Goal: Navigation & Orientation: Find specific page/section

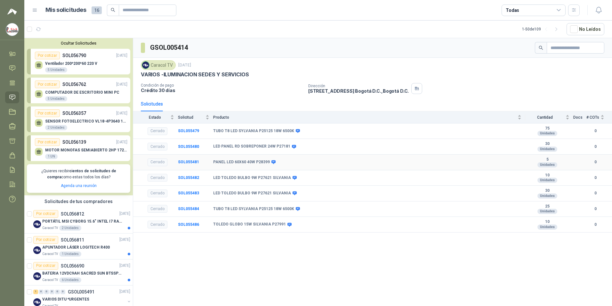
scroll to position [192, 0]
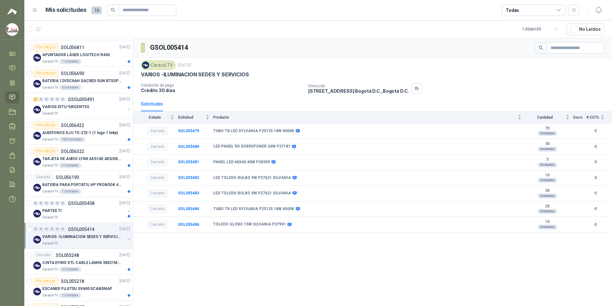
click at [9, 29] on img at bounding box center [12, 29] width 12 height 12
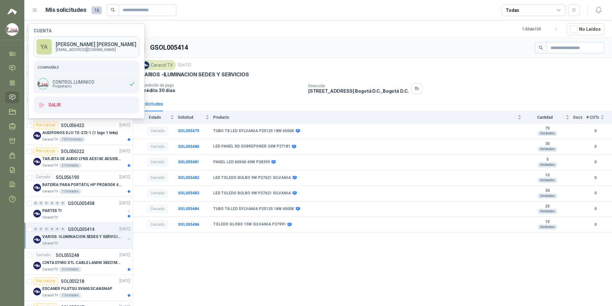
click at [82, 49] on p "[EMAIL_ADDRESS][DOMAIN_NAME]" at bounding box center [96, 50] width 81 height 4
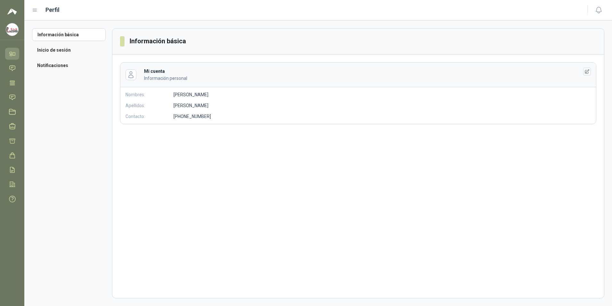
click at [7, 54] on link "Inicio" at bounding box center [12, 54] width 14 height 12
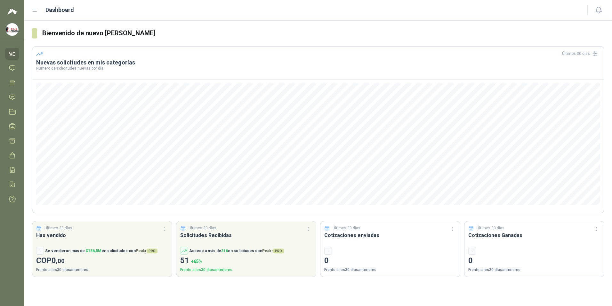
click at [9, 25] on img at bounding box center [12, 29] width 12 height 12
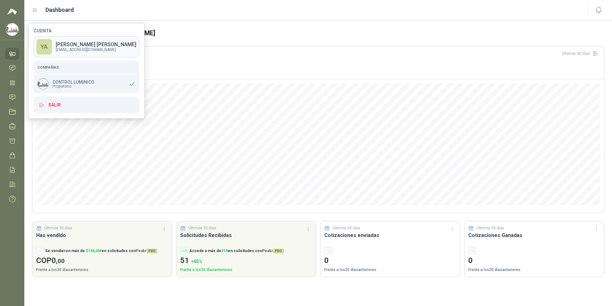
click at [48, 40] on div "YA" at bounding box center [44, 46] width 15 height 15
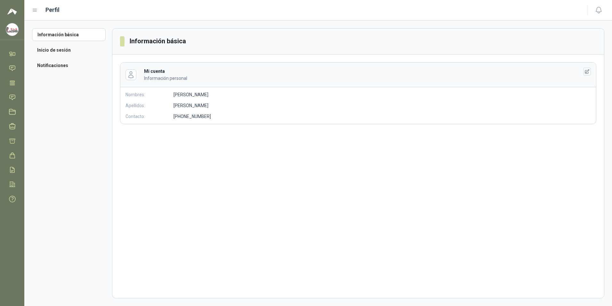
click at [138, 44] on h3 "Información básica" at bounding box center [158, 41] width 57 height 10
click at [0, 33] on html "[PERSON_NAME] CONTROL LUMINICO Inicio Chat Tareas Solicitudes Licitaciones Nego…" at bounding box center [306, 153] width 612 height 306
click at [14, 52] on icon at bounding box center [12, 53] width 7 height 7
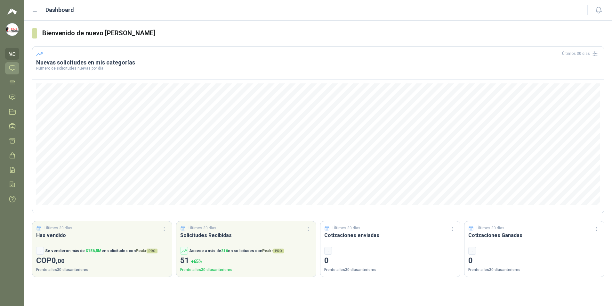
click at [15, 66] on icon at bounding box center [12, 68] width 7 height 7
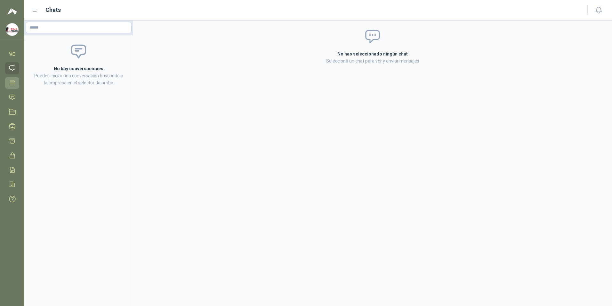
click at [7, 81] on link "Tareas" at bounding box center [12, 83] width 14 height 12
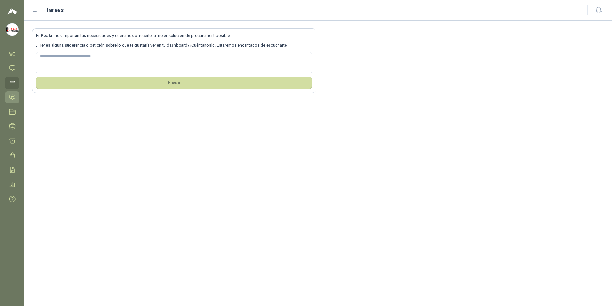
click at [7, 96] on link "Solicitudes" at bounding box center [12, 97] width 14 height 12
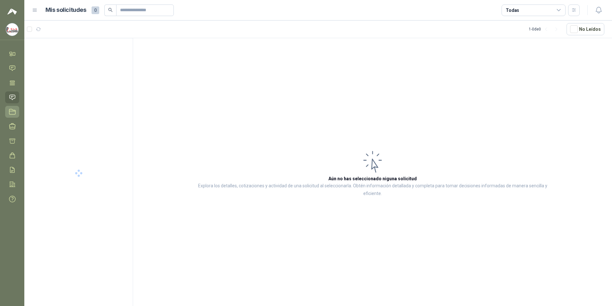
click at [7, 107] on link "Licitaciones" at bounding box center [12, 112] width 14 height 12
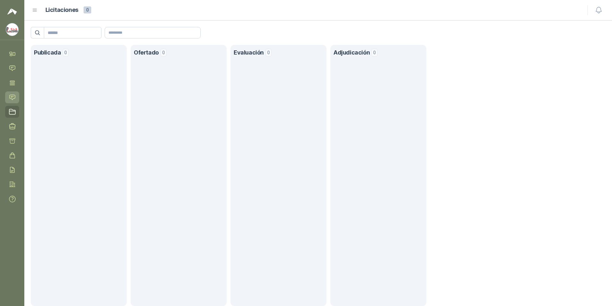
click at [8, 99] on link "Solicitudes" at bounding box center [12, 97] width 14 height 12
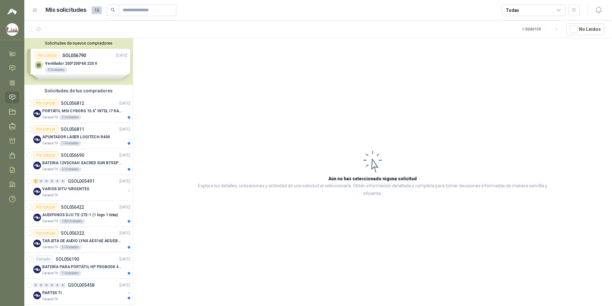
click at [71, 11] on h1 "Mis solicitudes" at bounding box center [65, 9] width 41 height 9
click at [33, 10] on icon at bounding box center [35, 10] width 6 height 6
